Goal: Information Seeking & Learning: Learn about a topic

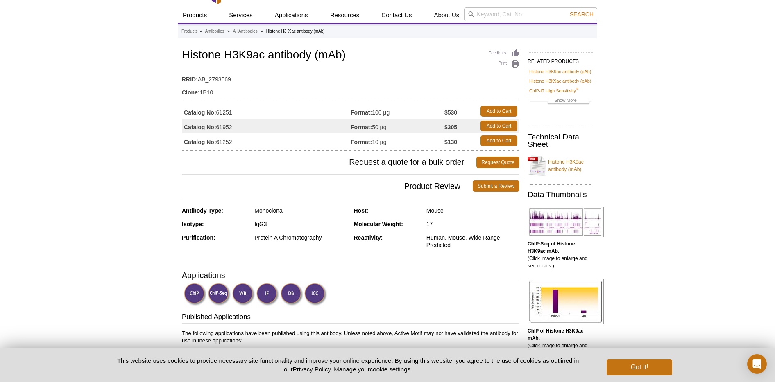
click at [666, 367] on button "Got it!" at bounding box center [639, 368] width 66 height 16
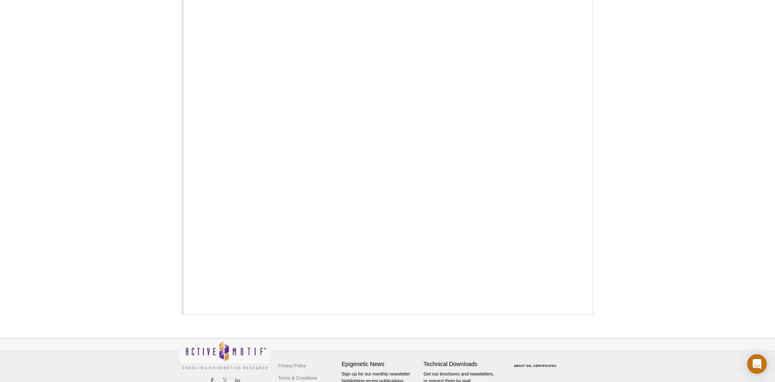
scroll to position [583, 0]
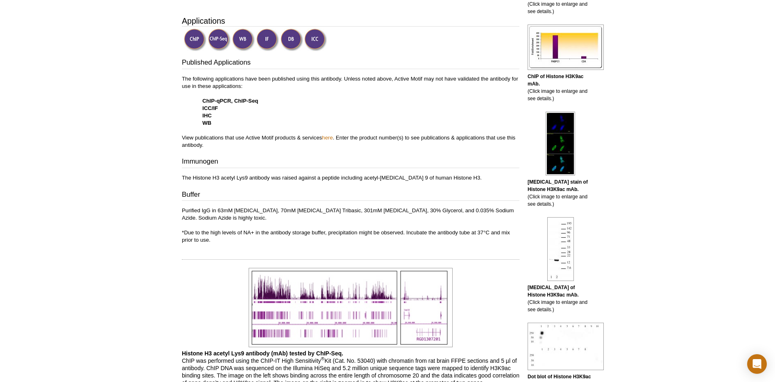
scroll to position [242, 0]
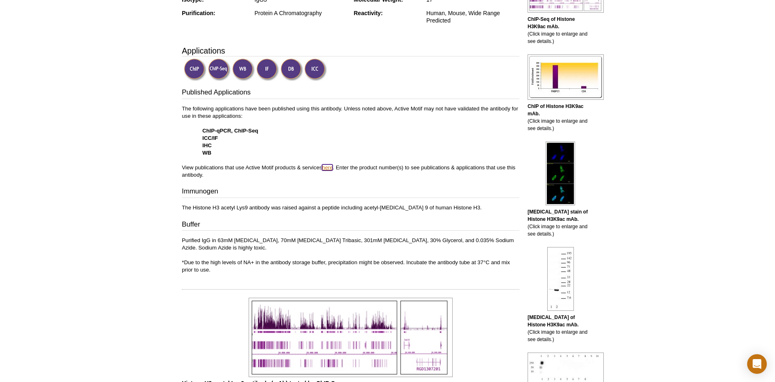
click at [329, 170] on link "here" at bounding box center [327, 168] width 11 height 6
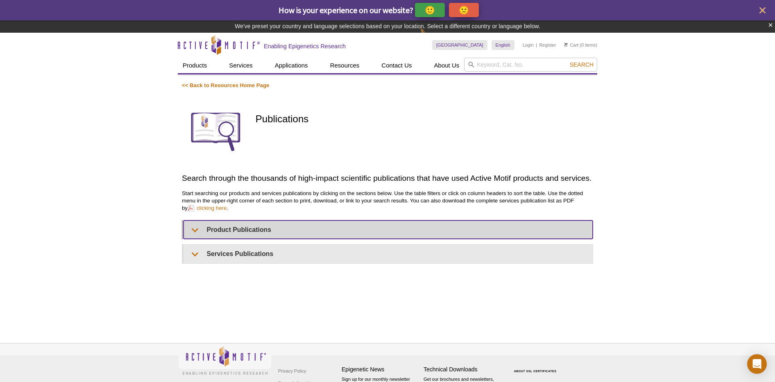
click at [198, 231] on summary "Product Publications" at bounding box center [387, 230] width 409 height 18
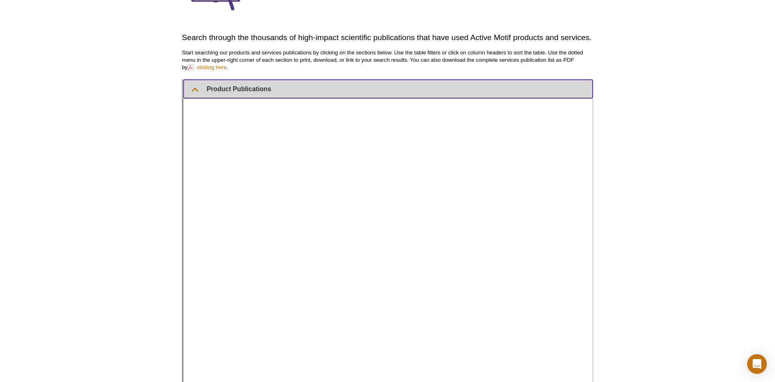
scroll to position [127, 0]
click at [199, 93] on summary "Product Publications" at bounding box center [387, 90] width 409 height 18
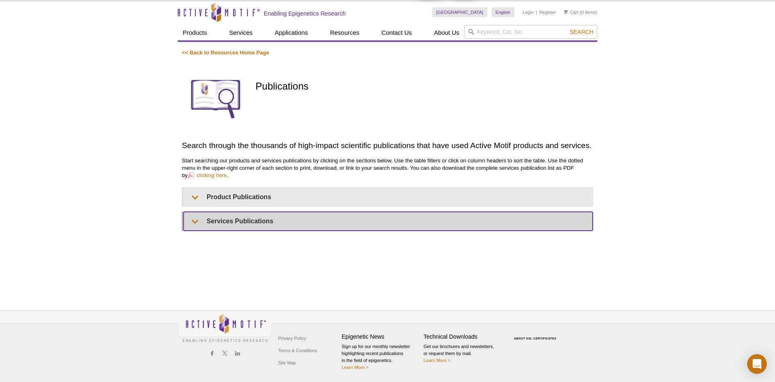
click at [196, 222] on summary "Services Publications" at bounding box center [387, 221] width 409 height 18
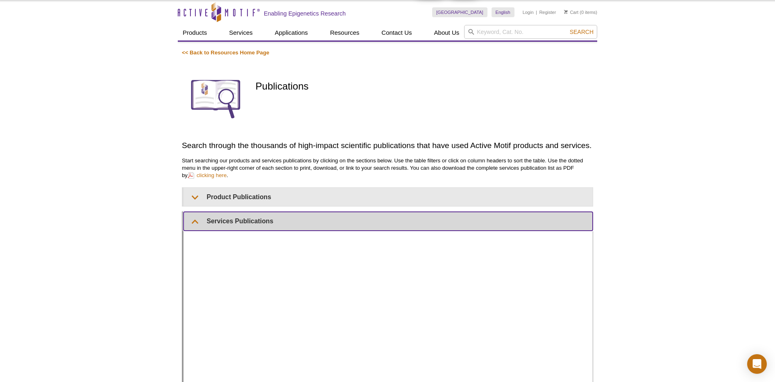
click at [194, 229] on summary "Services Publications" at bounding box center [387, 221] width 409 height 18
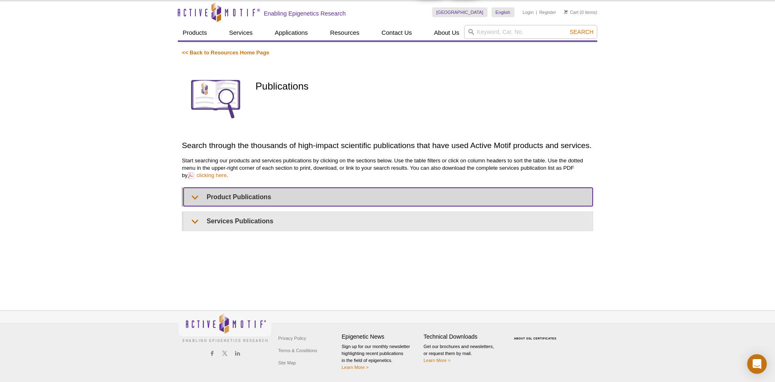
click at [198, 198] on summary "Product Publications" at bounding box center [387, 197] width 409 height 18
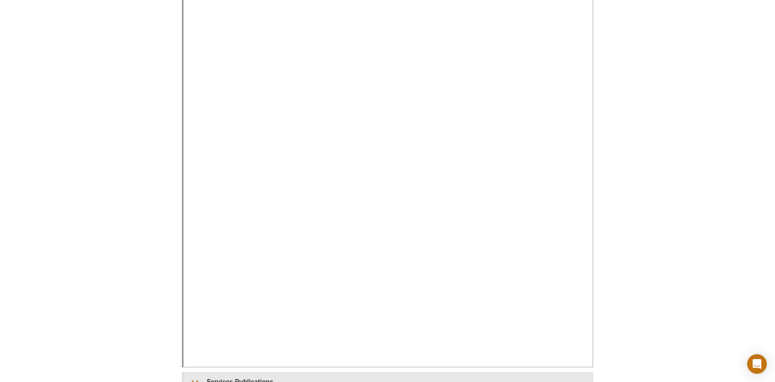
scroll to position [0, 0]
